Goal: Information Seeking & Learning: Learn about a topic

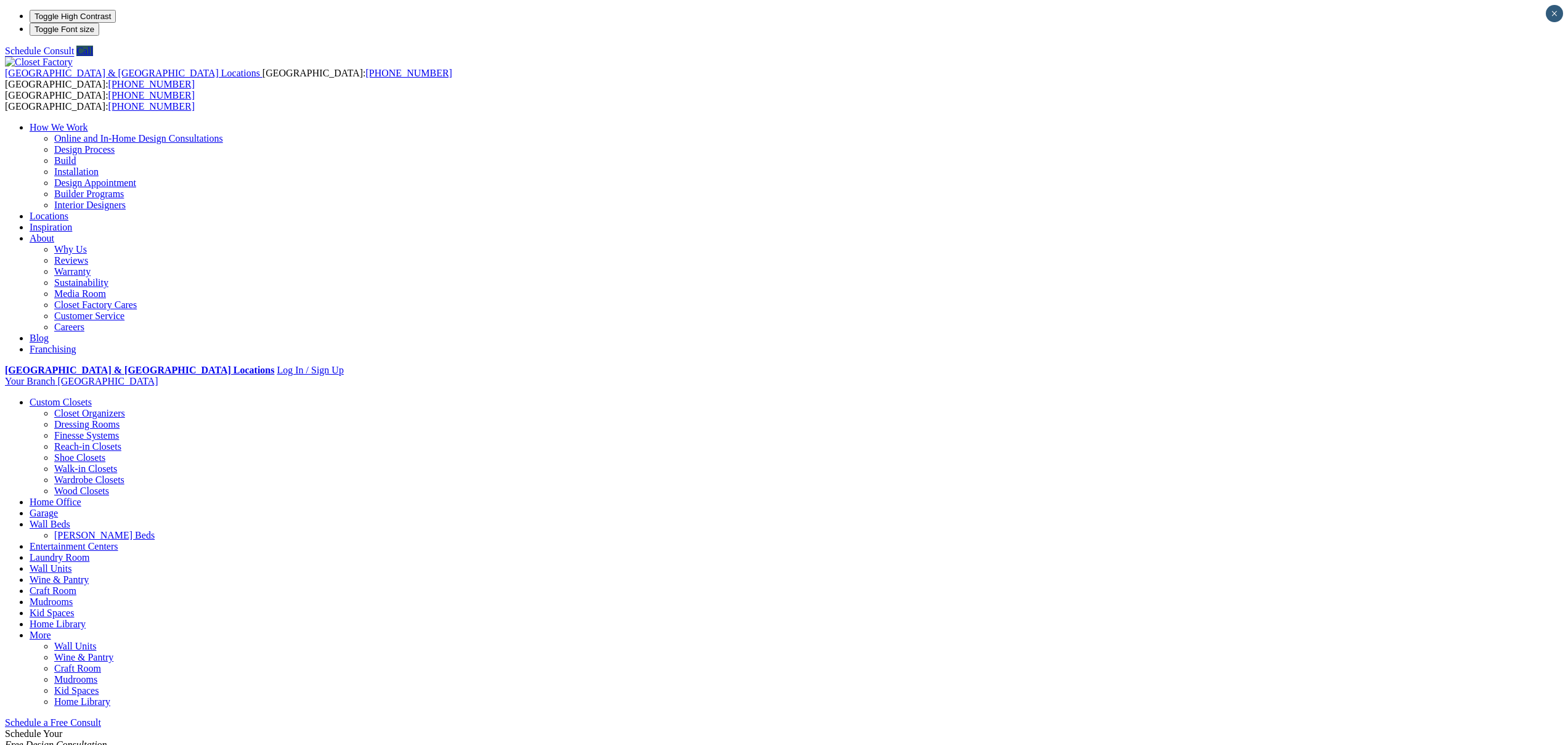
click at [85, 322] on link "Careers" at bounding box center [69, 327] width 31 height 11
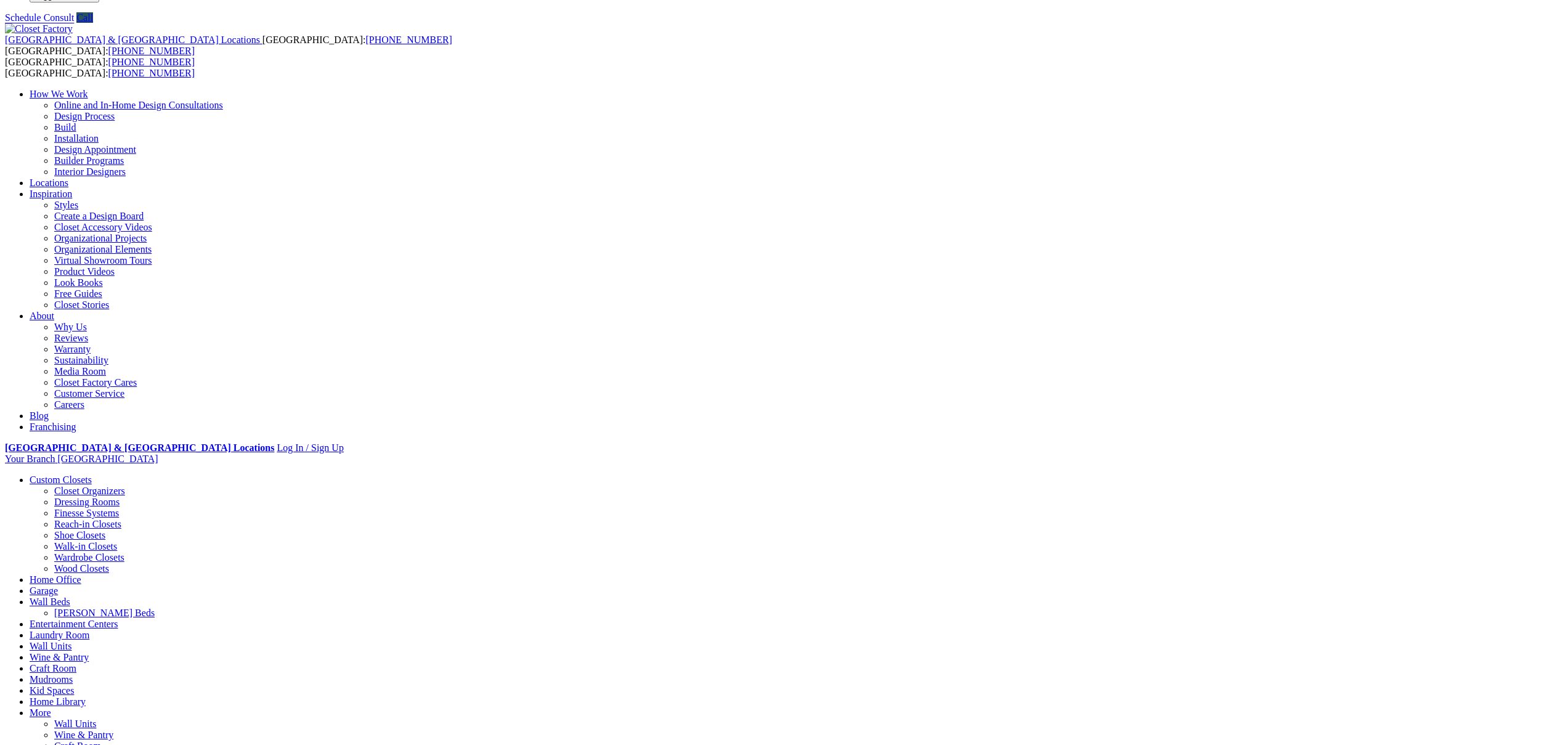
scroll to position [45, 0]
